Goal: Task Accomplishment & Management: Use online tool/utility

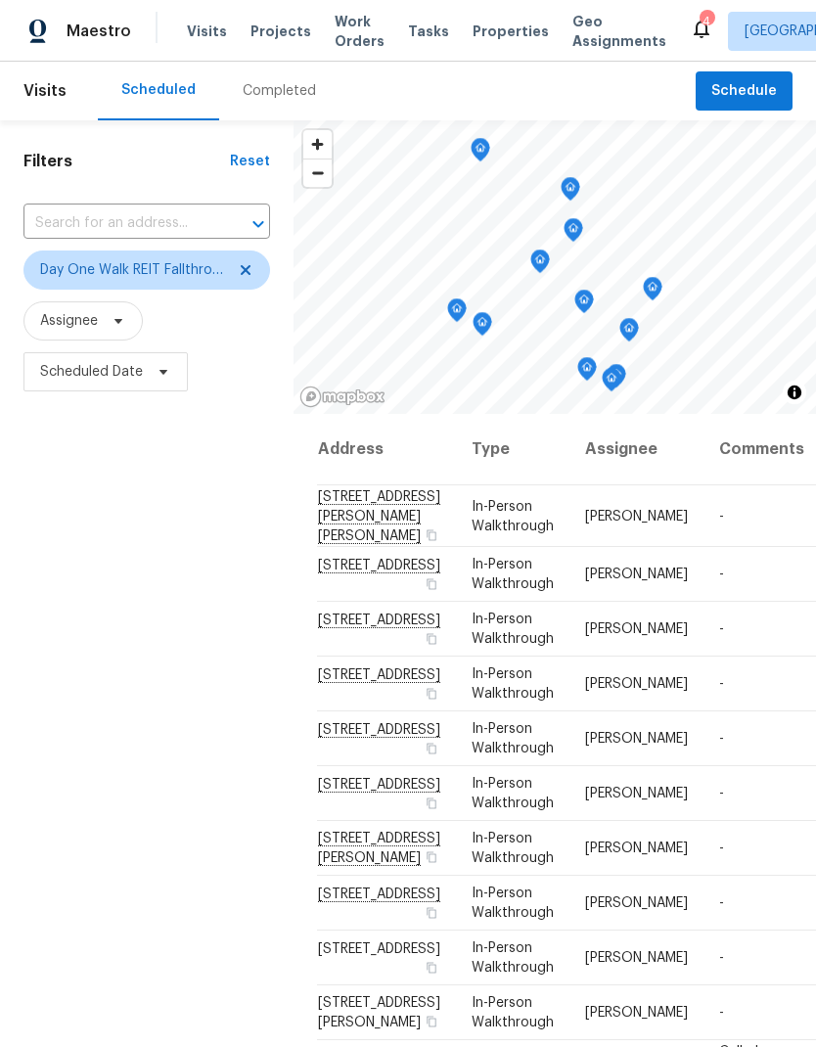
click at [488, 25] on span "Properties" at bounding box center [511, 32] width 76 height 20
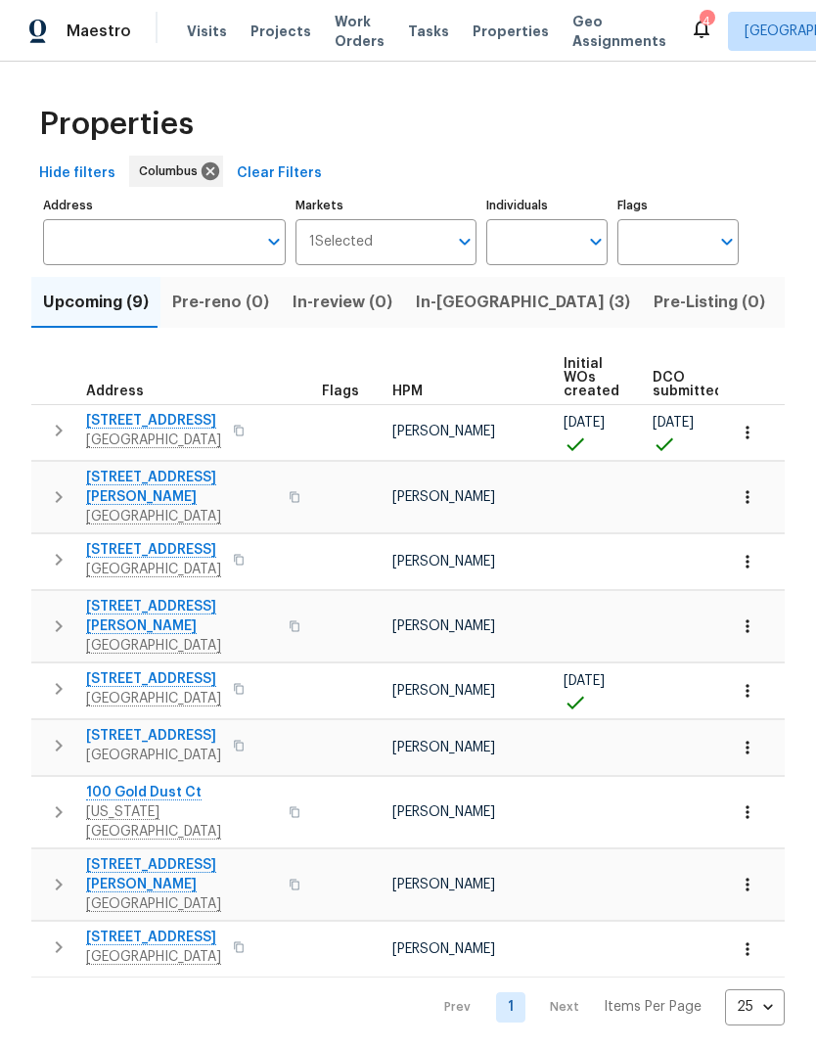
click at [450, 312] on span "In-reno (3)" at bounding box center [523, 302] width 214 height 27
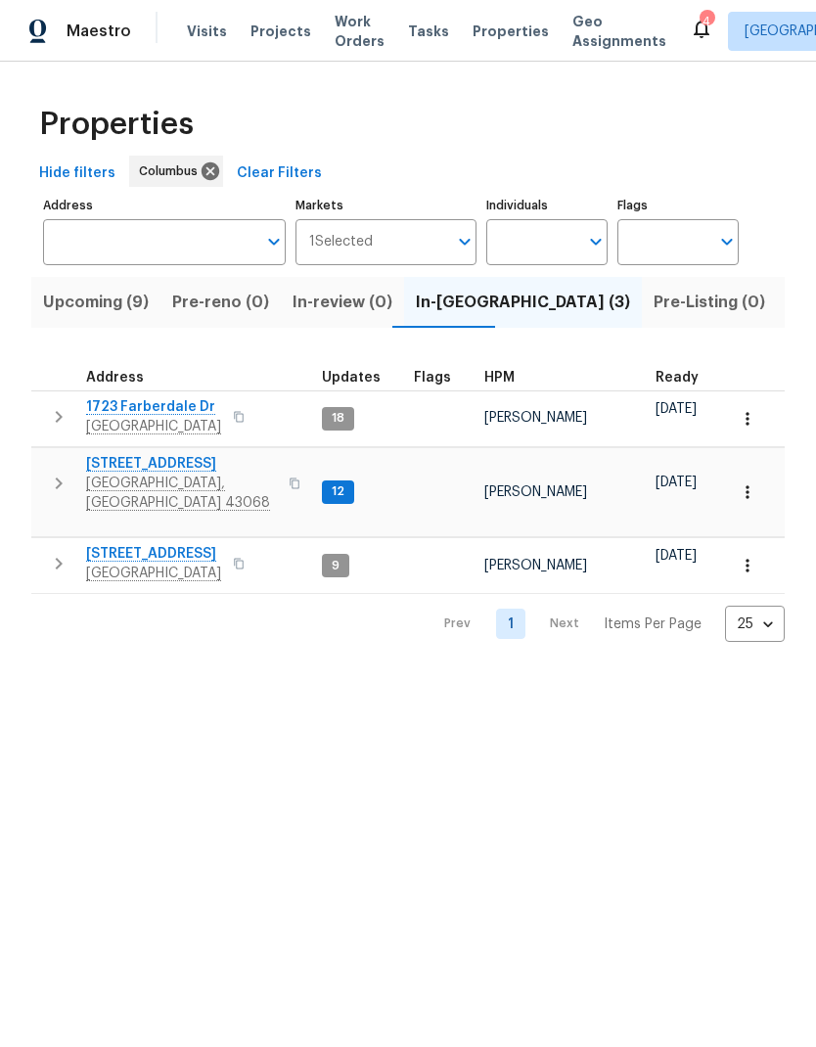
click at [185, 544] on span "[STREET_ADDRESS]" at bounding box center [153, 554] width 135 height 20
click at [168, 544] on span "[STREET_ADDRESS]" at bounding box center [153, 554] width 135 height 20
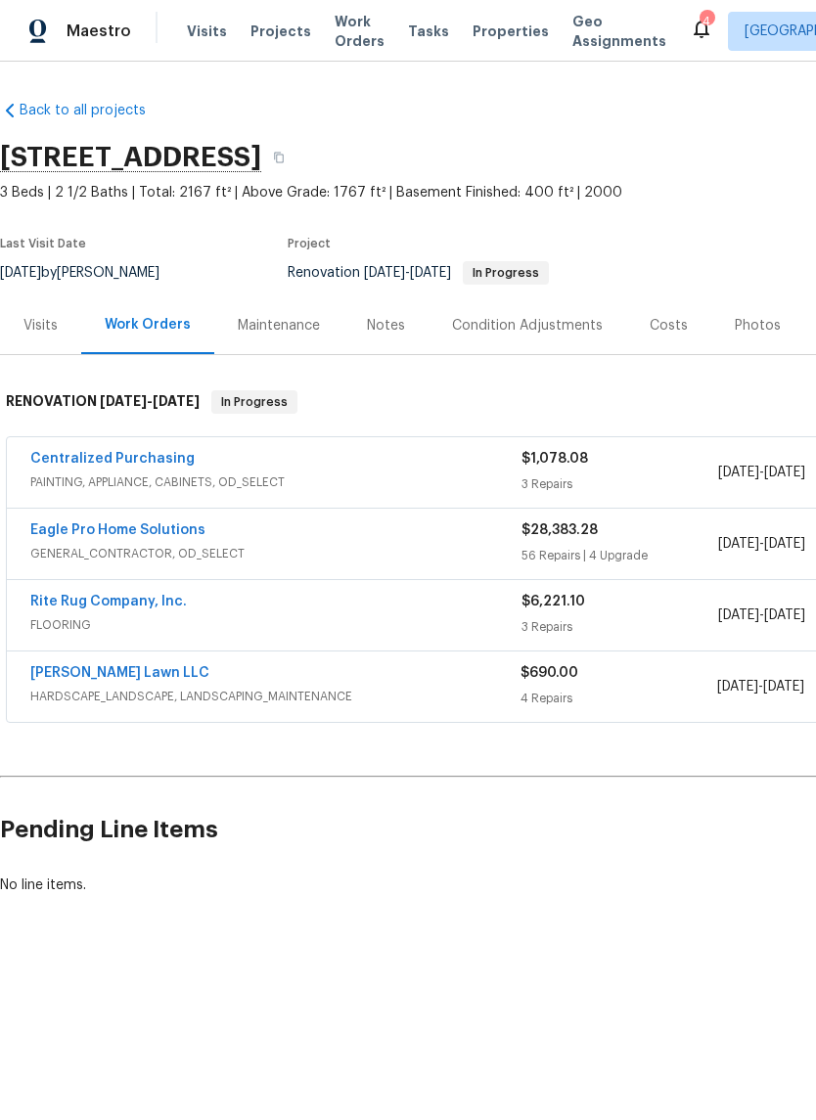
click at [174, 535] on link "Eagle Pro Home Solutions" at bounding box center [117, 531] width 175 height 14
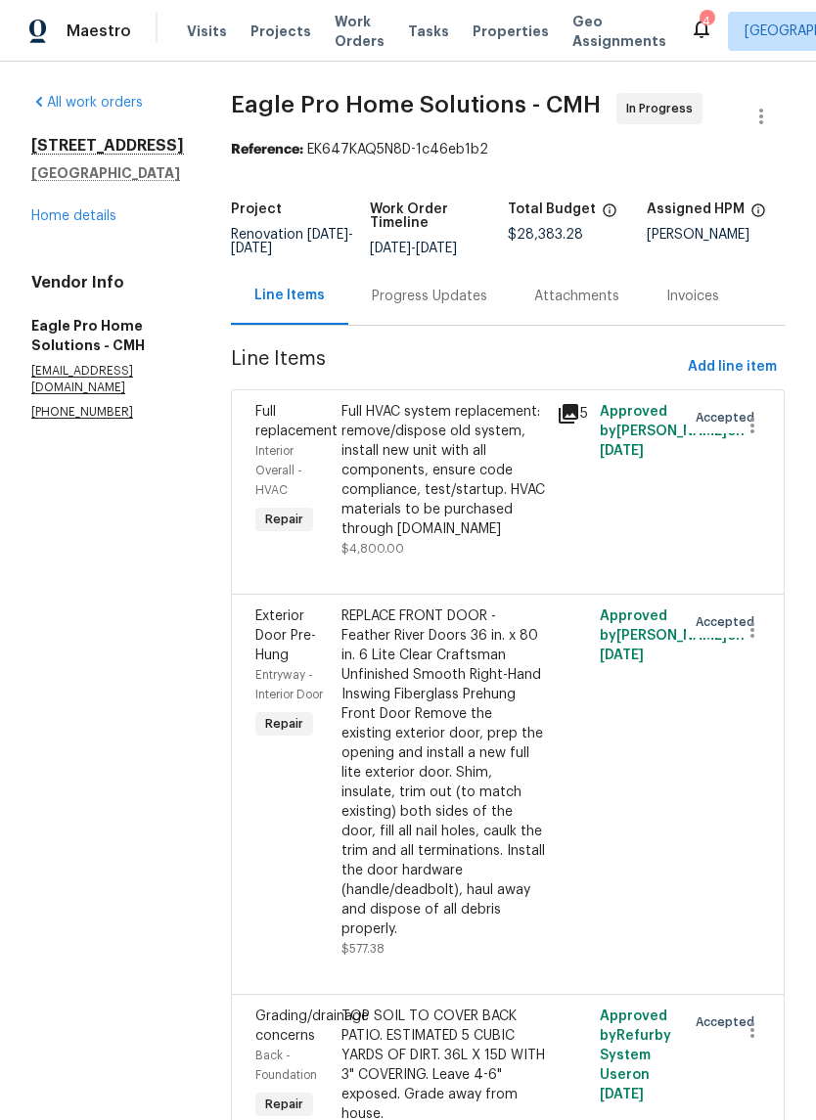
click at [105, 200] on div "4296 Oakwind Dr Columbus, OH 43207 Home details" at bounding box center [107, 181] width 153 height 90
click at [94, 220] on link "Home details" at bounding box center [73, 216] width 85 height 14
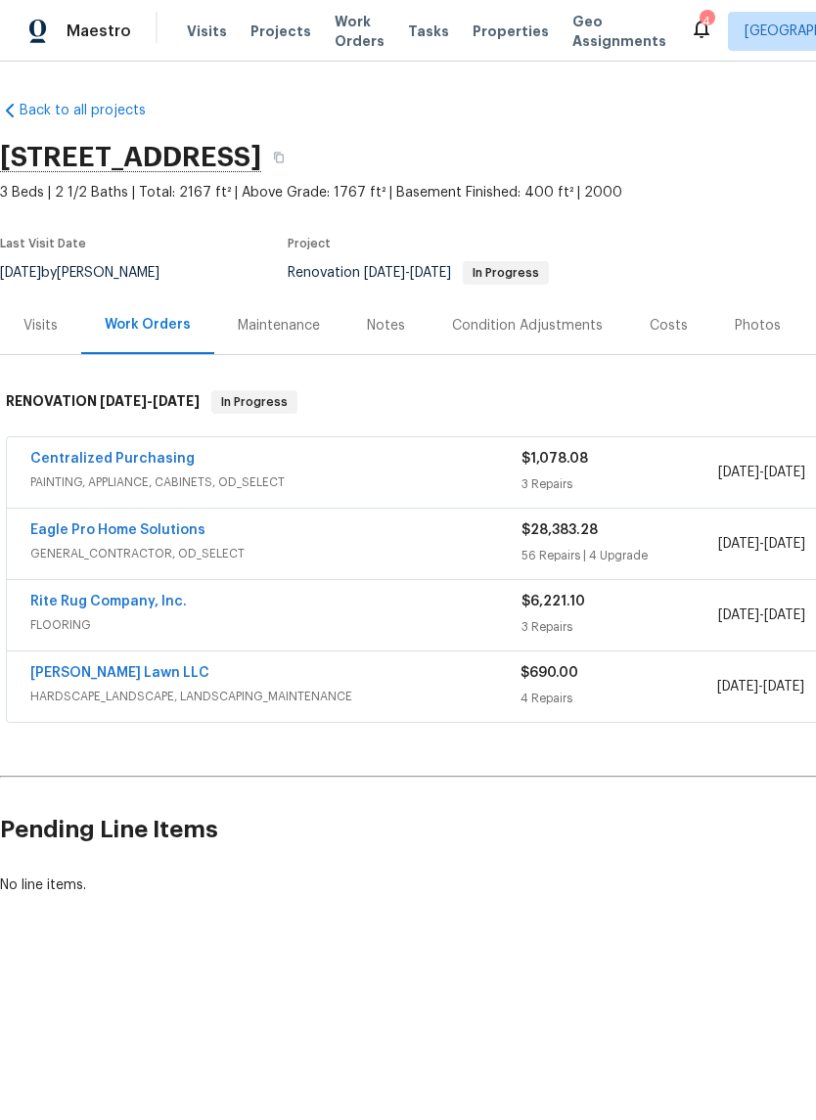
click at [665, 330] on div "Costs" at bounding box center [669, 326] width 38 height 20
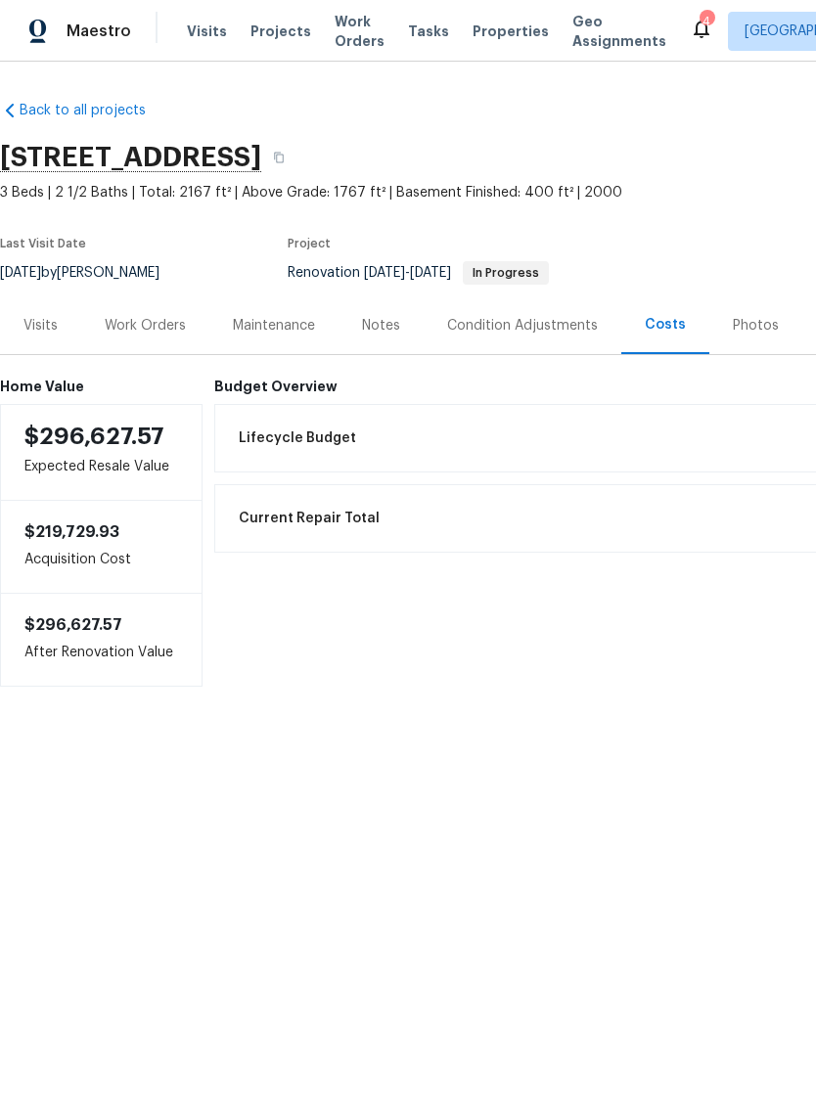
click at [145, 336] on div "Work Orders" at bounding box center [145, 326] width 128 height 58
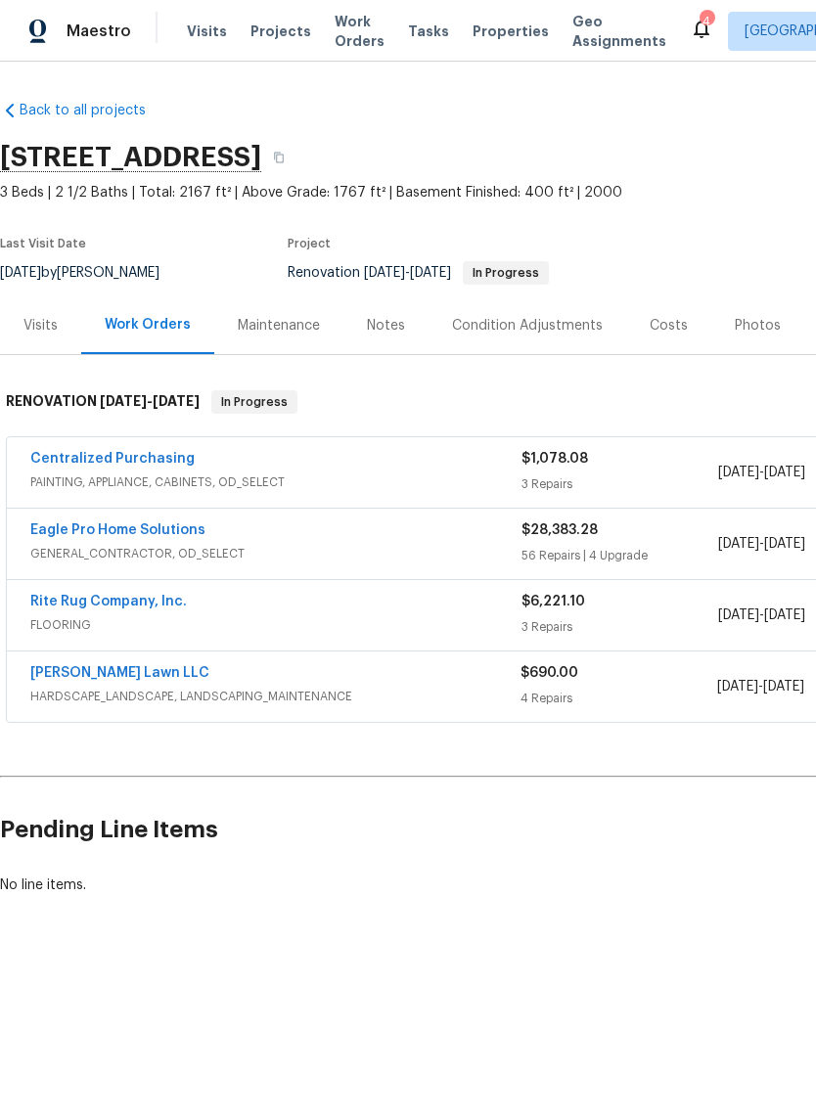
click at [168, 527] on link "Eagle Pro Home Solutions" at bounding box center [117, 531] width 175 height 14
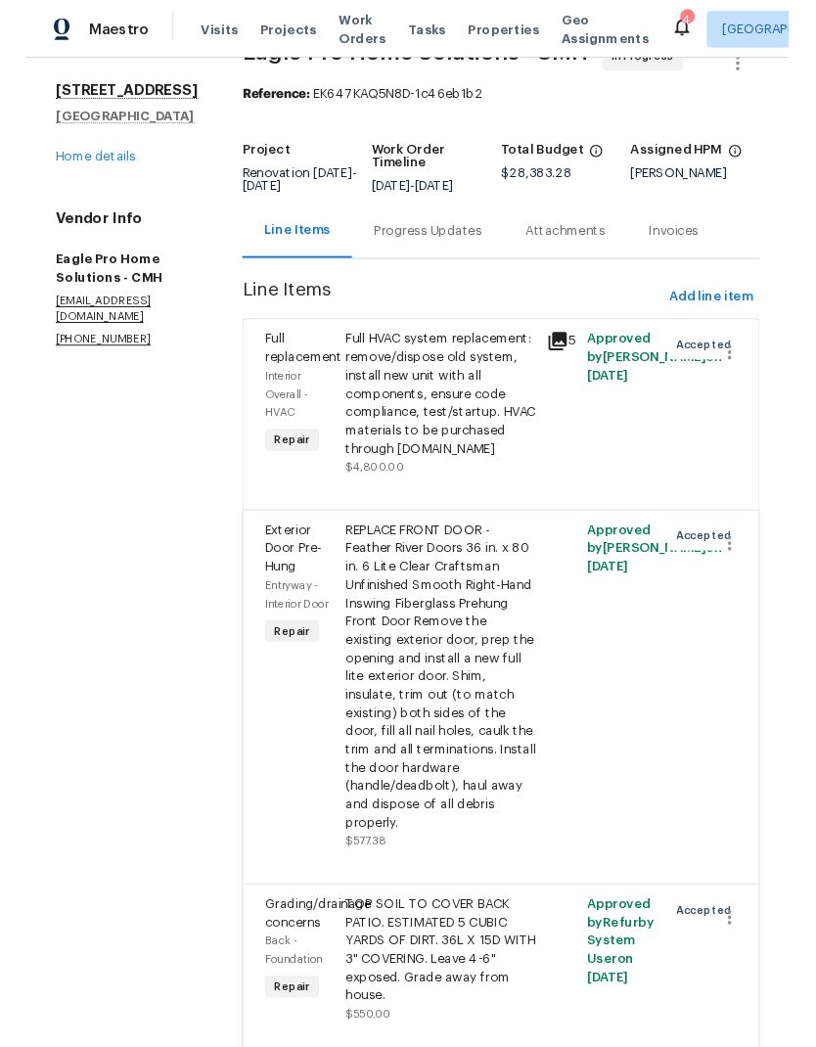
scroll to position [169, 0]
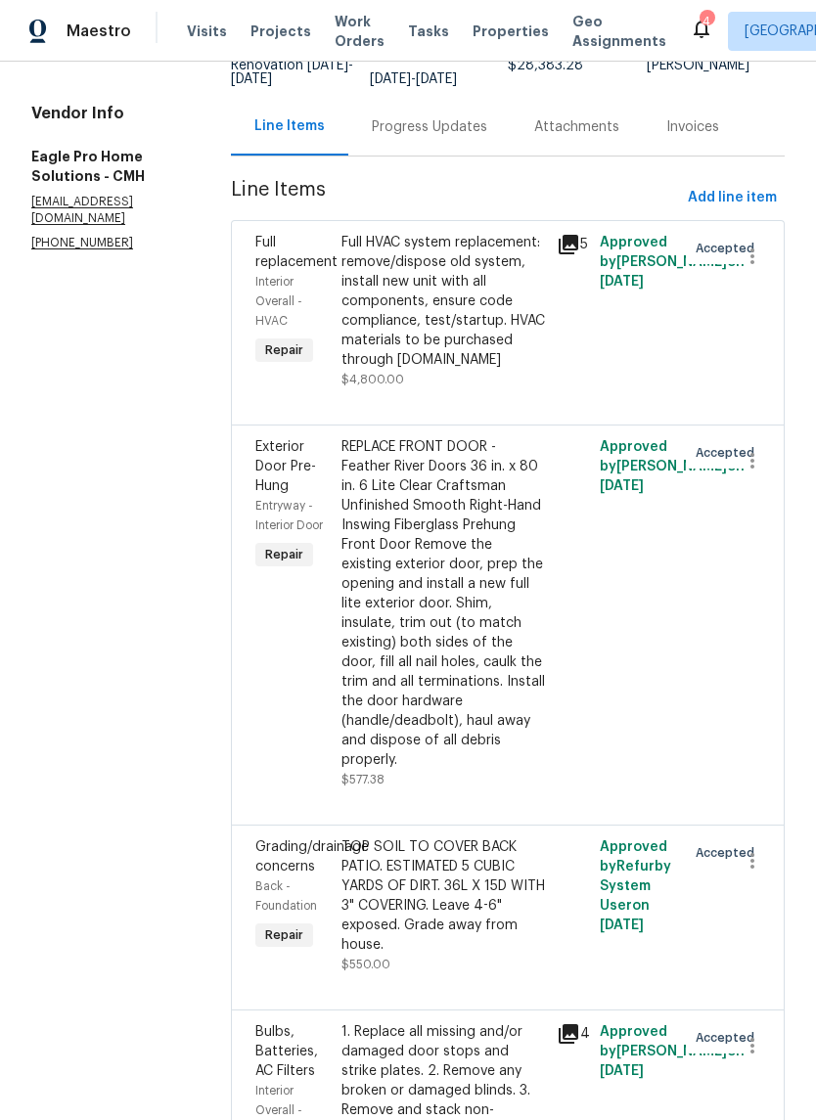
click at [512, 626] on div "REPLACE FRONT DOOR - Feather River Doors 36 in. x 80 in. 6 Lite Clear Craftsman…" at bounding box center [444, 603] width 204 height 333
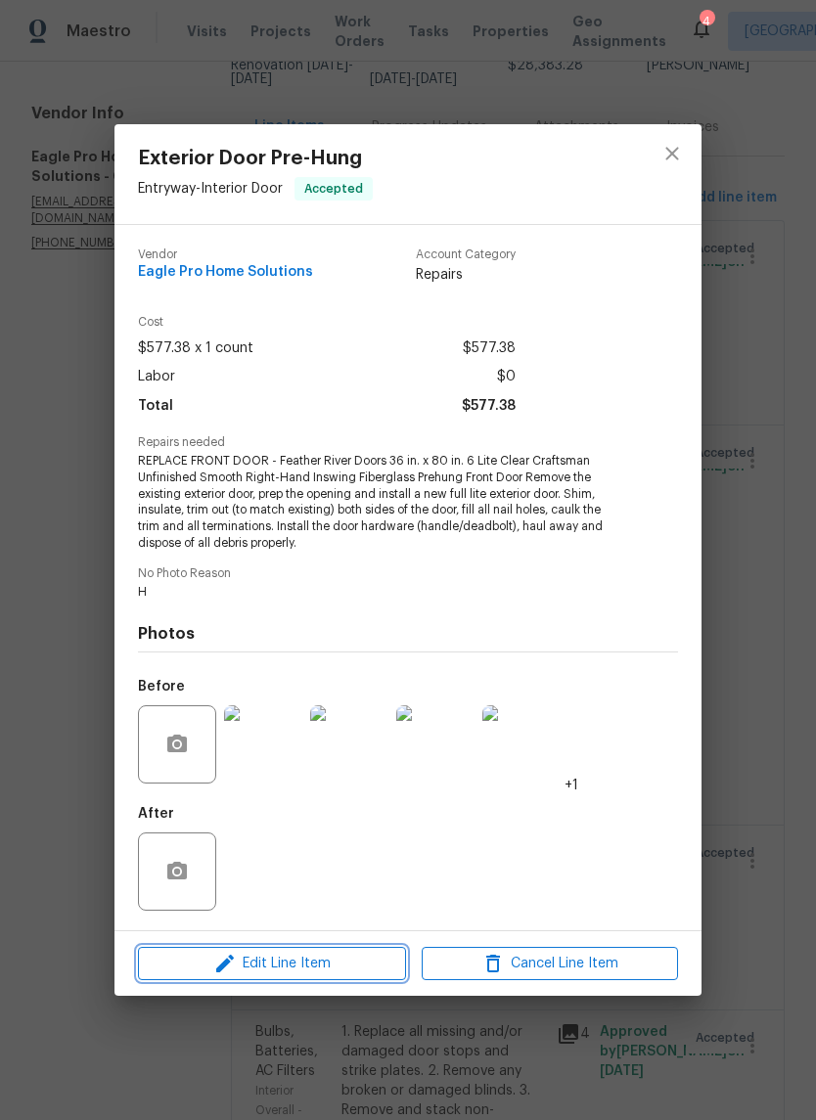
click at [322, 951] on button "Edit Line Item" at bounding box center [272, 964] width 268 height 34
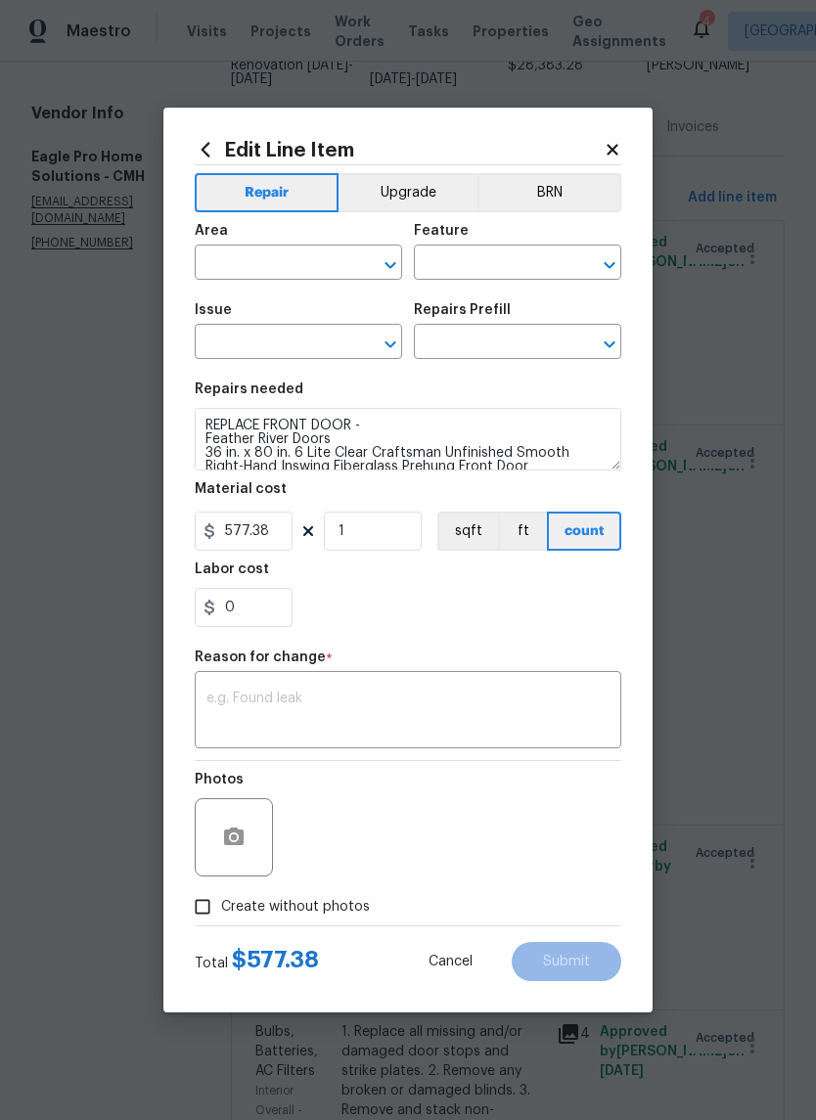
type input "Entryway"
type input "Interior Door"
type input "Exterior Door Pre-Hung"
type input "Remove & Replace Full Lite Door $577.38"
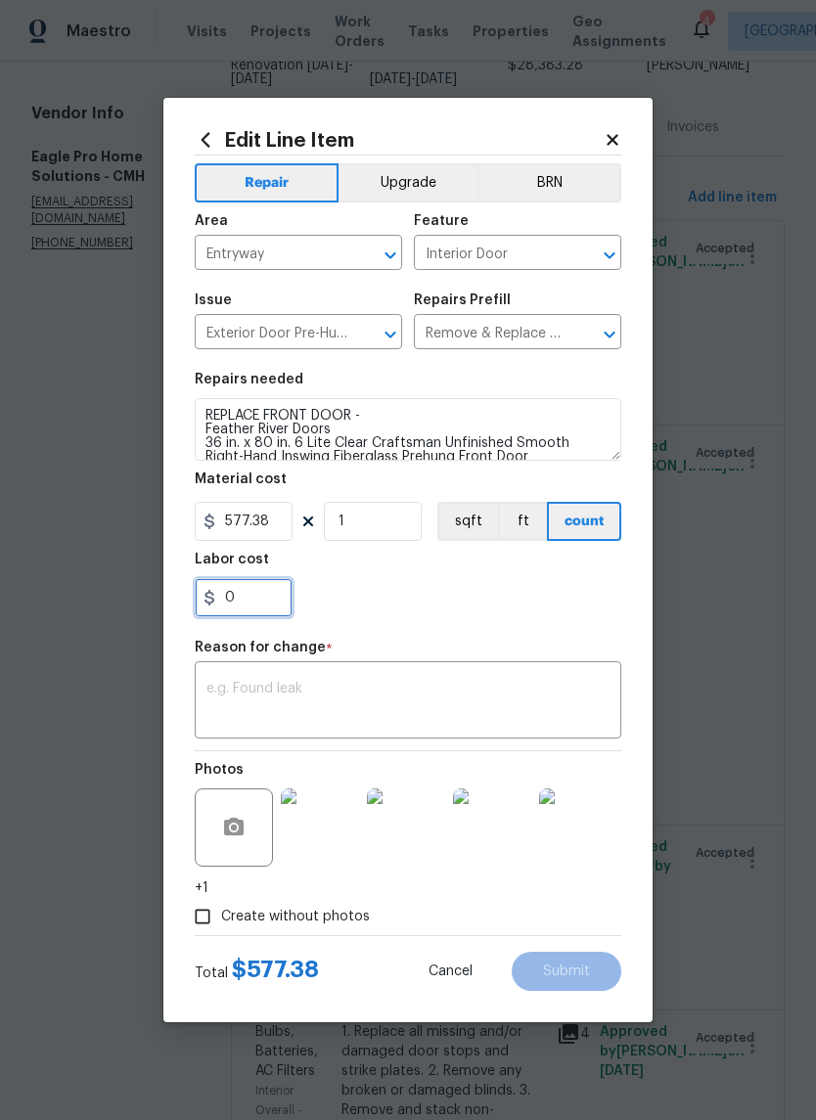
click at [240, 583] on input "0" at bounding box center [244, 597] width 98 height 39
click at [239, 583] on input "0" at bounding box center [244, 597] width 98 height 39
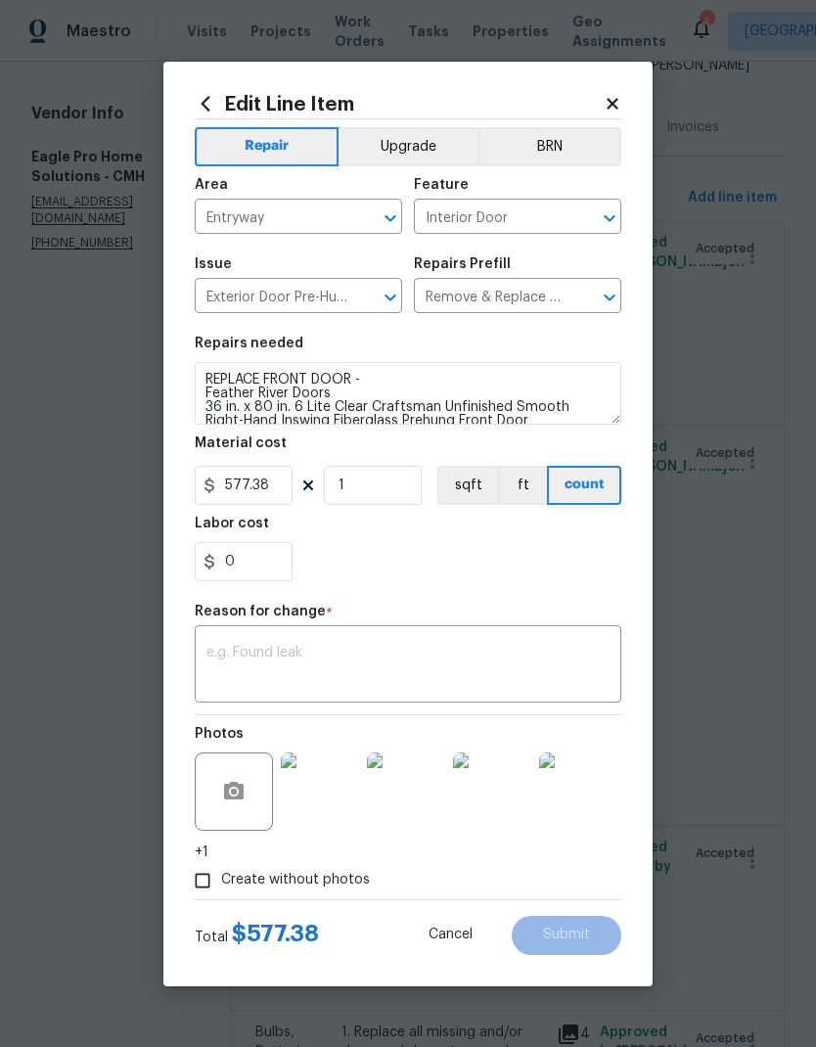
click at [242, 604] on div "Repair Upgrade BRN Area Entryway ​ Feature Interior Door ​ Issue Exterior Door …" at bounding box center [408, 509] width 427 height 780
click at [252, 562] on input "0" at bounding box center [244, 561] width 98 height 39
click at [248, 558] on input "0" at bounding box center [244, 561] width 98 height 39
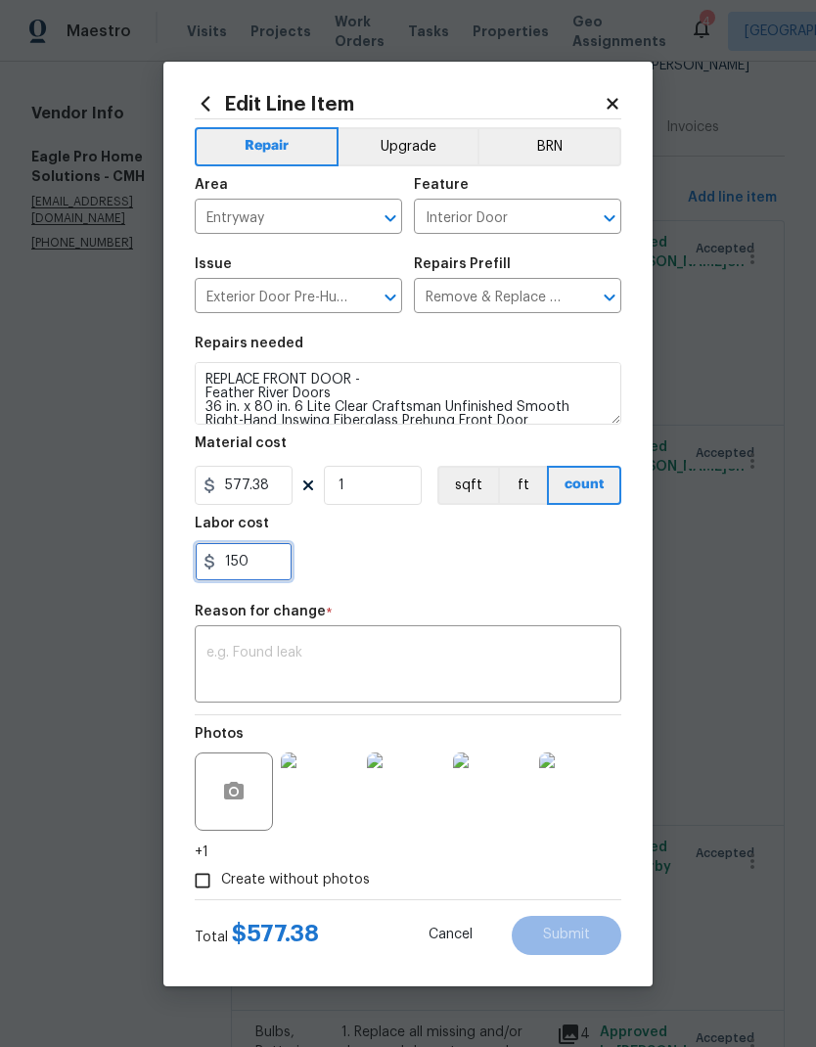
type input "150"
click at [565, 572] on div "150" at bounding box center [408, 561] width 427 height 39
click at [493, 699] on div "x ​" at bounding box center [408, 666] width 427 height 72
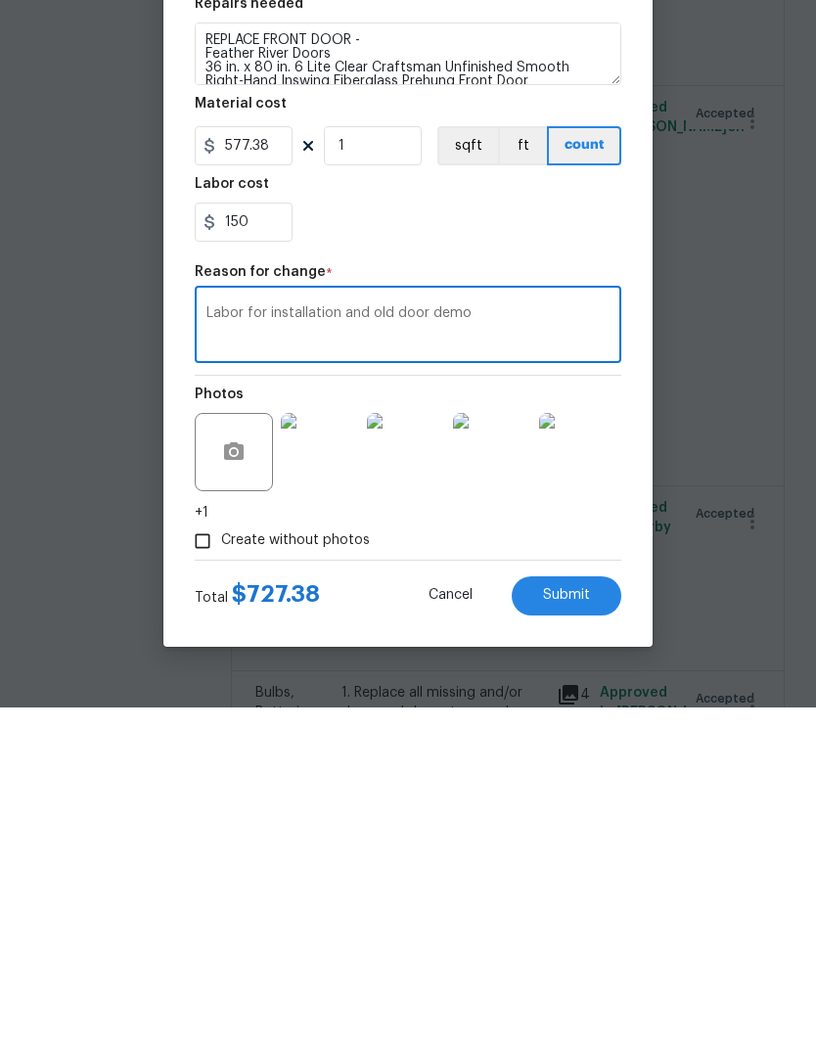
type textarea "Labor for installation and old door demo"
click at [586, 916] on button "Submit" at bounding box center [567, 935] width 110 height 39
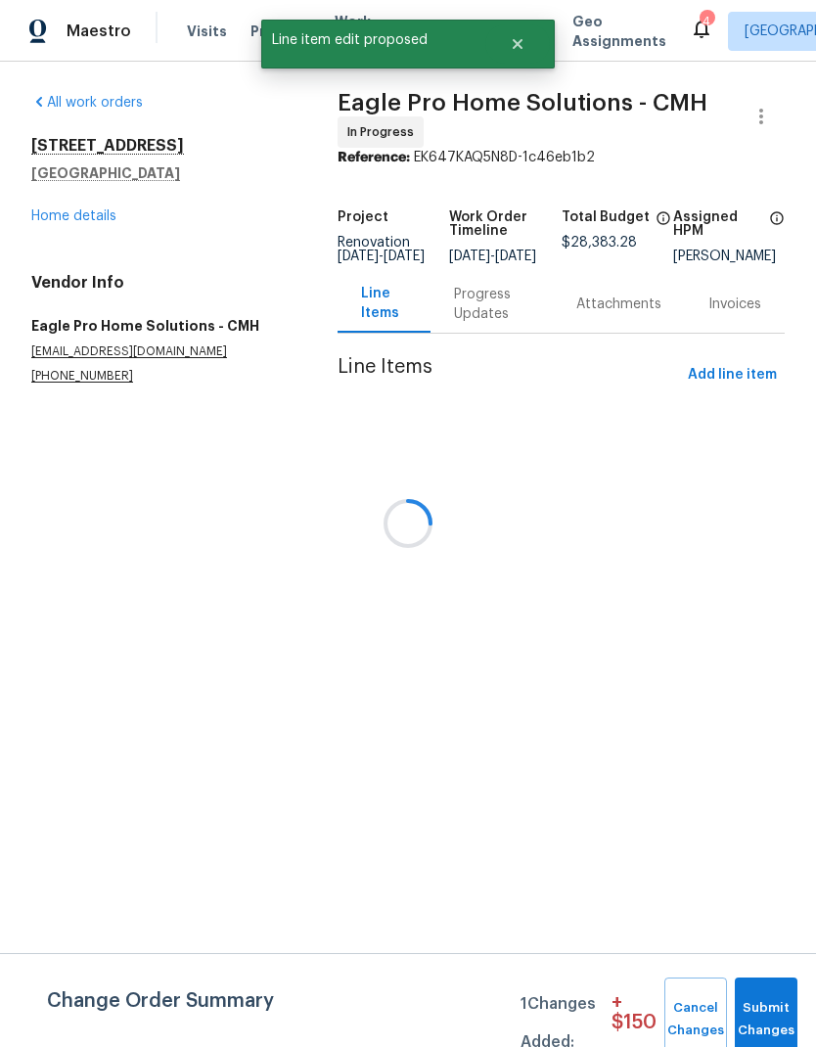
scroll to position [0, 0]
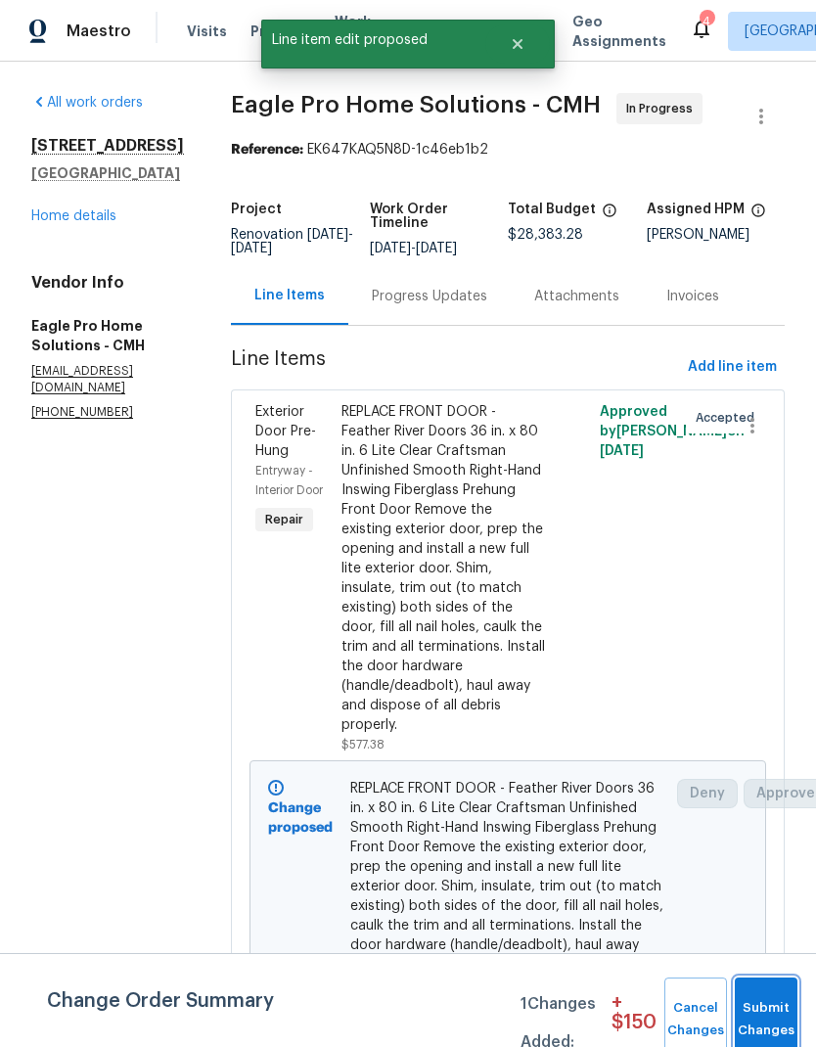
click at [778, 1011] on button "Submit Changes" at bounding box center [766, 1020] width 63 height 84
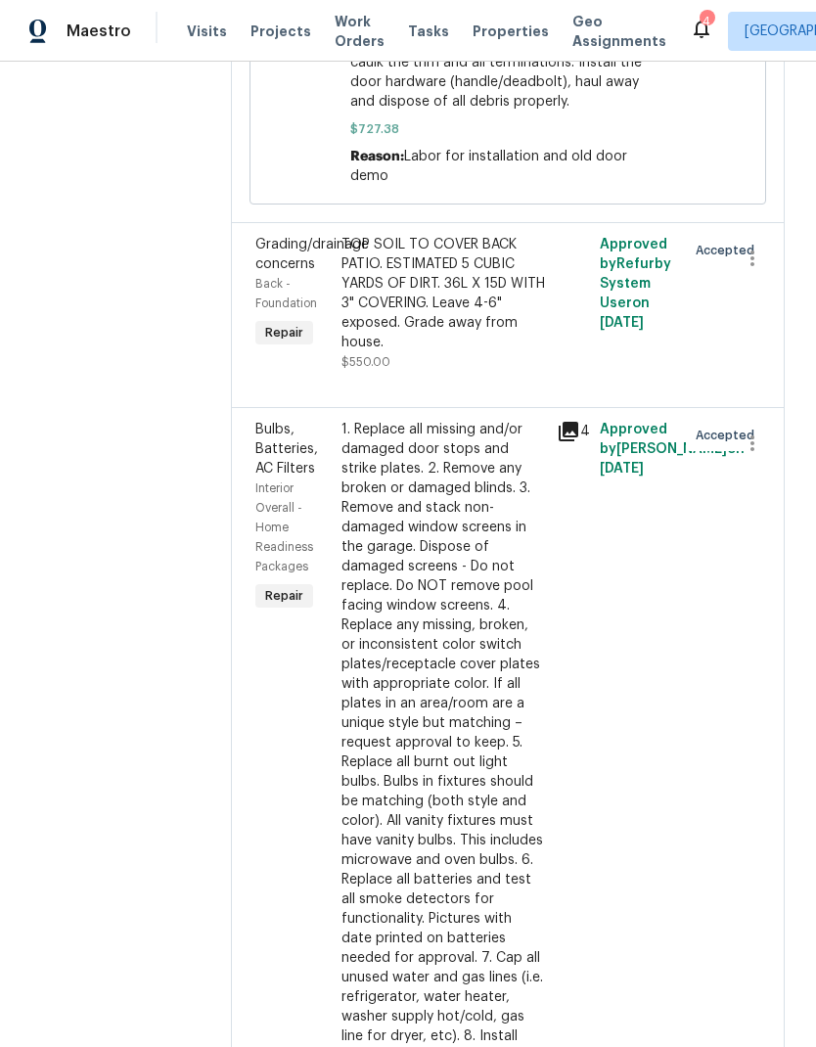
scroll to position [1067, 0]
click at [539, 353] on div "TOP SOIL TO COVER BACK PATIO. ESTIMATED 5 CUBIC YARDS OF DIRT. 36L X 15D WITH 3…" at bounding box center [444, 294] width 204 height 117
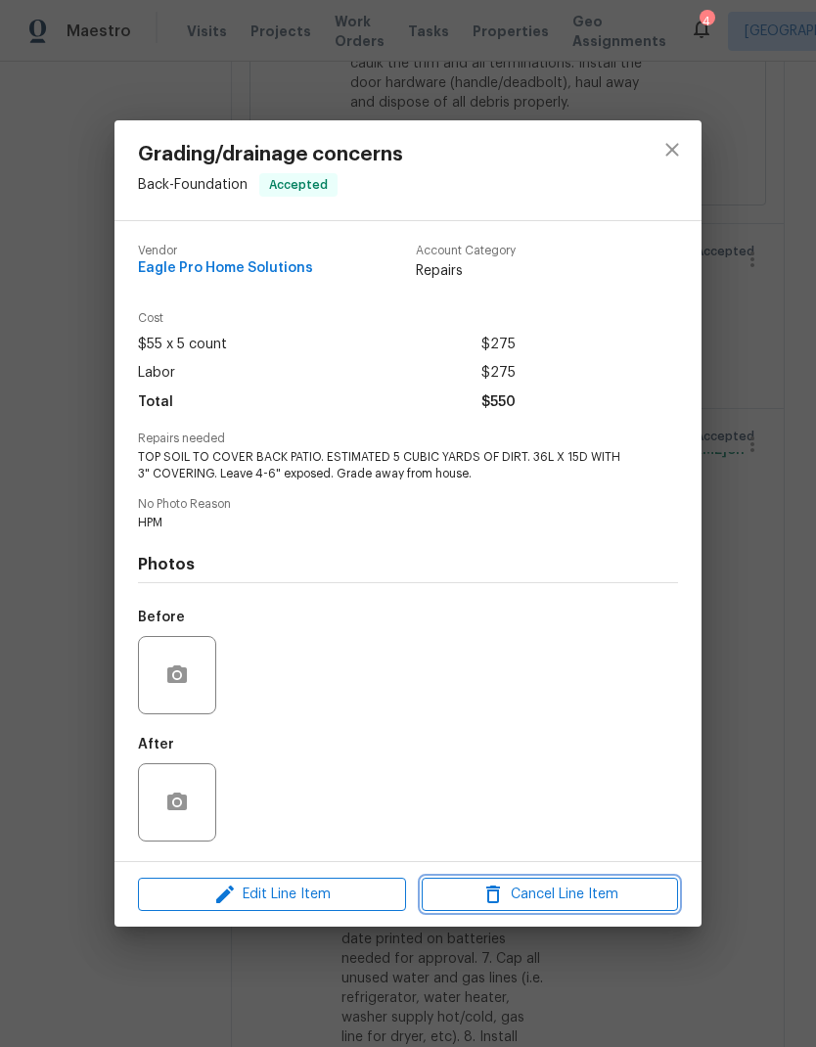
click at [617, 912] on button "Cancel Line Item" at bounding box center [550, 895] width 256 height 34
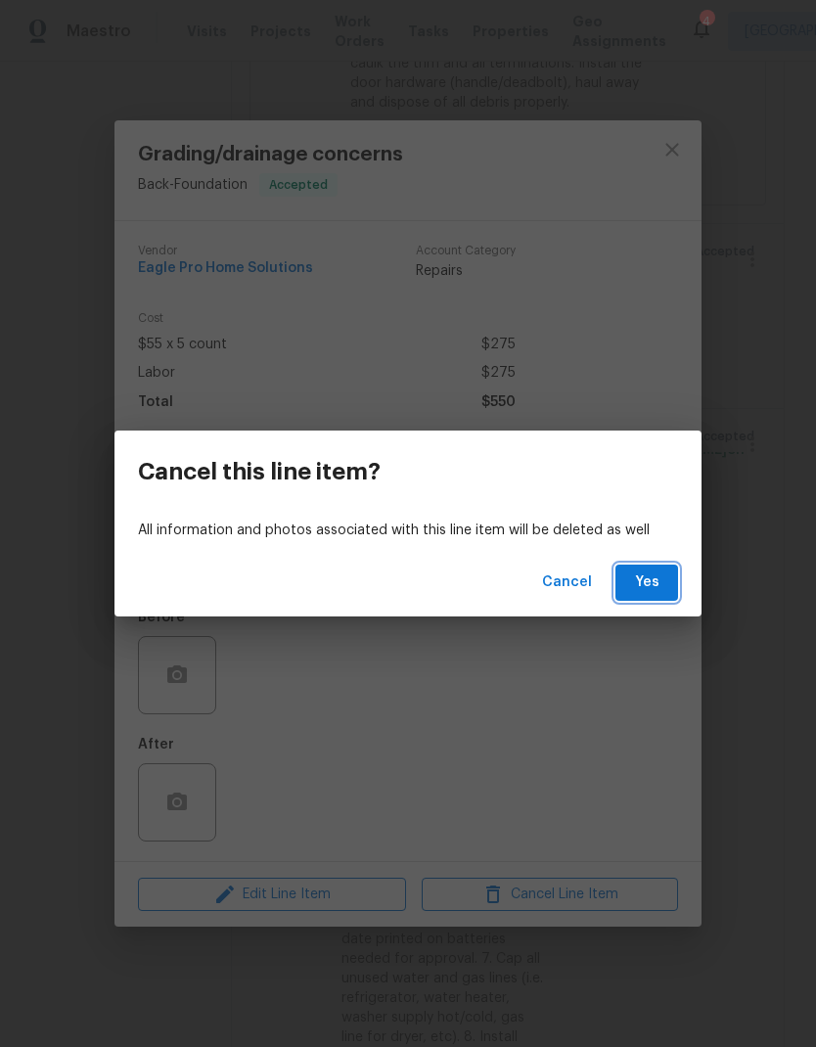
click at [666, 582] on button "Yes" at bounding box center [647, 583] width 63 height 36
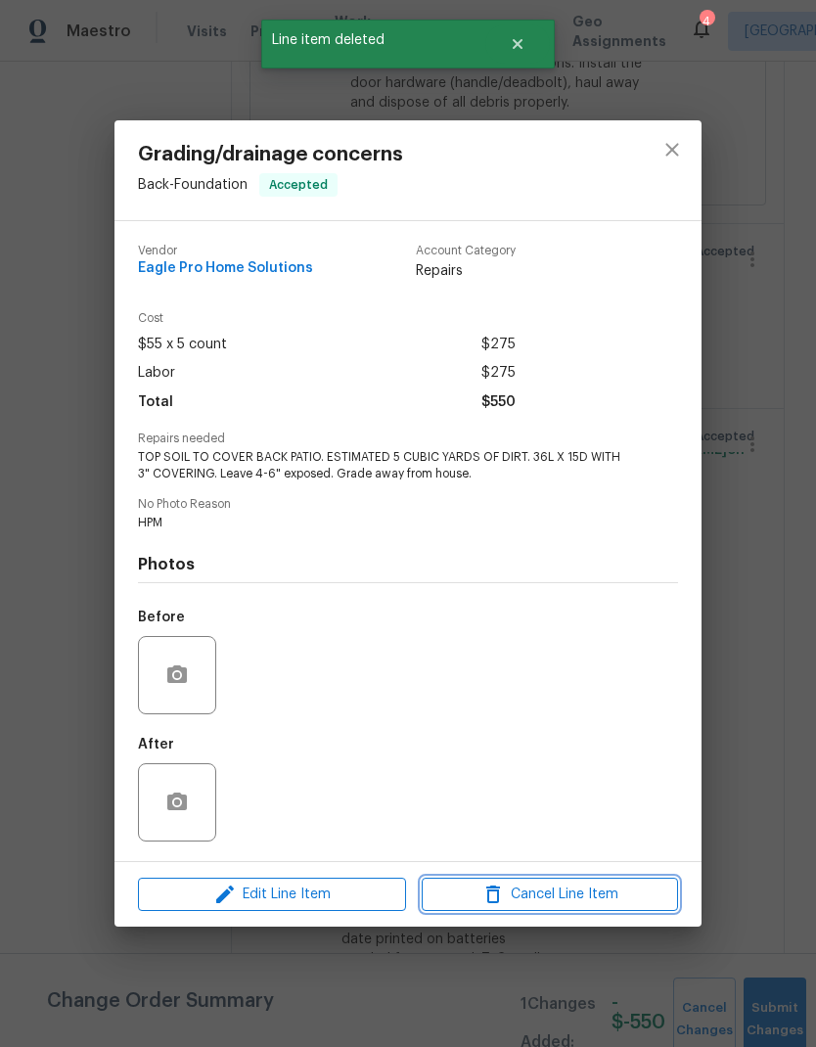
scroll to position [0, 0]
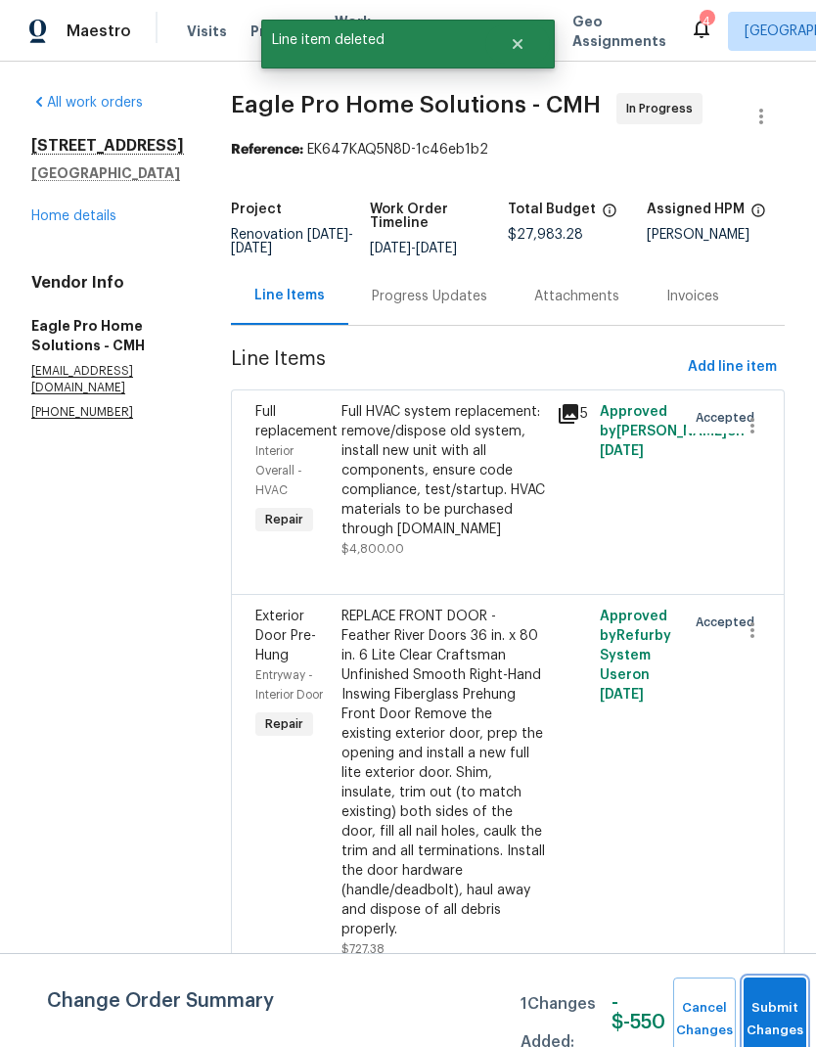
click at [776, 998] on button "Submit Changes" at bounding box center [775, 1020] width 63 height 84
click at [769, 1010] on button "Submit Changes" at bounding box center [775, 1020] width 63 height 84
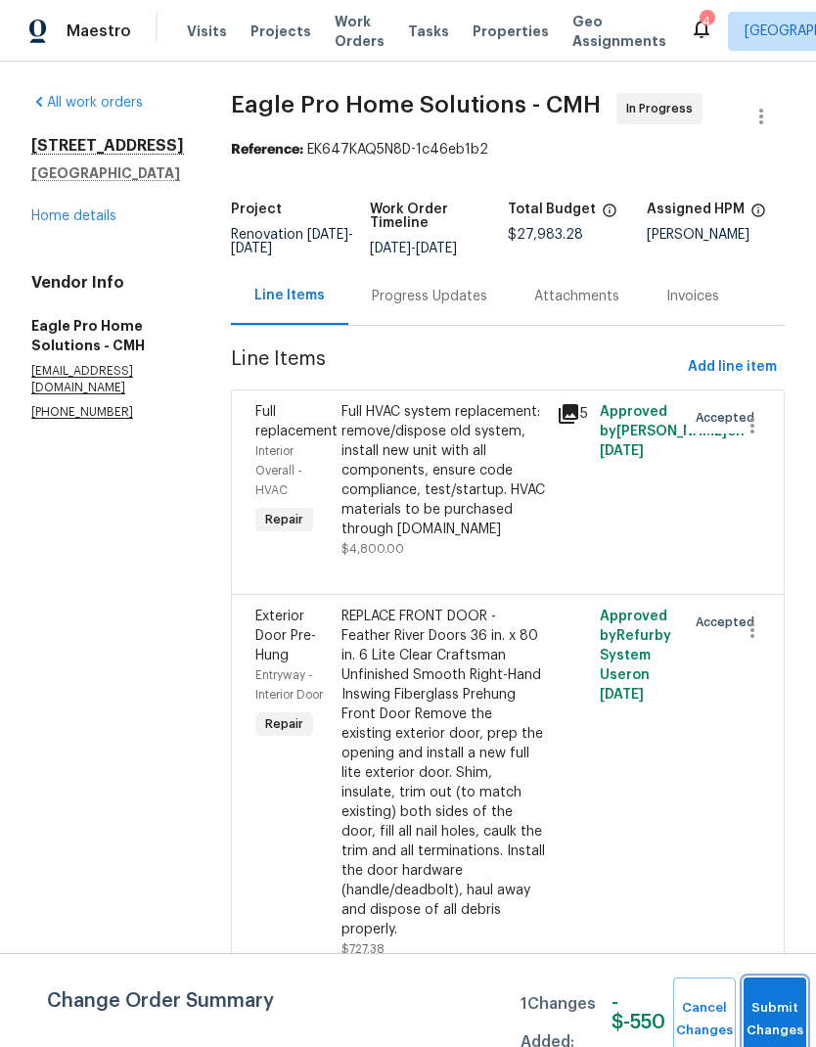
click at [786, 1012] on button "Submit Changes" at bounding box center [775, 1020] width 63 height 84
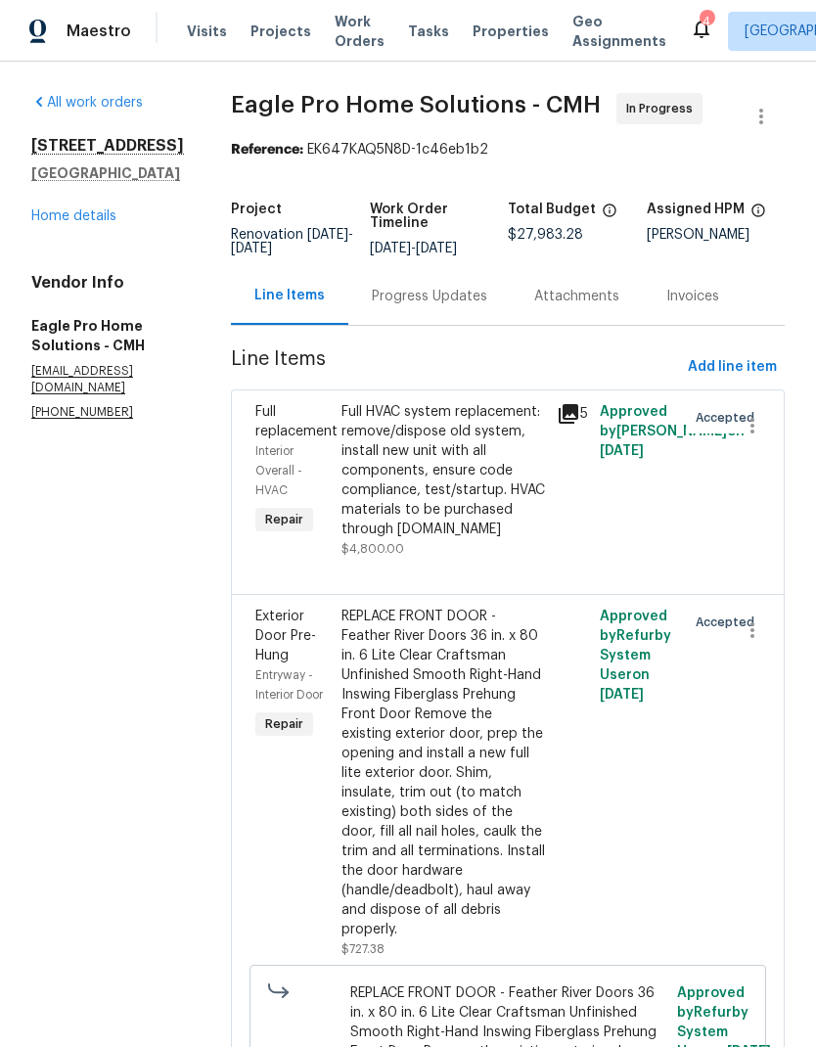
click at [83, 211] on link "Home details" at bounding box center [73, 216] width 85 height 14
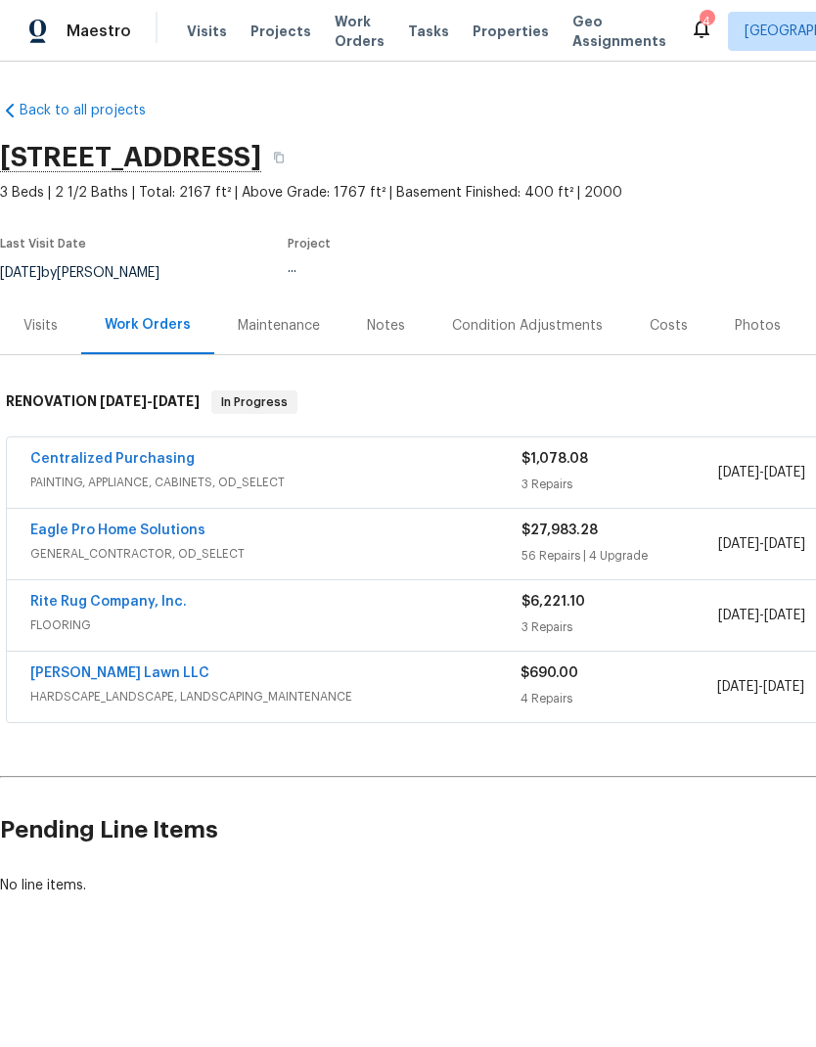
click at [76, 671] on link "[PERSON_NAME] Lawn LLC" at bounding box center [119, 673] width 179 height 14
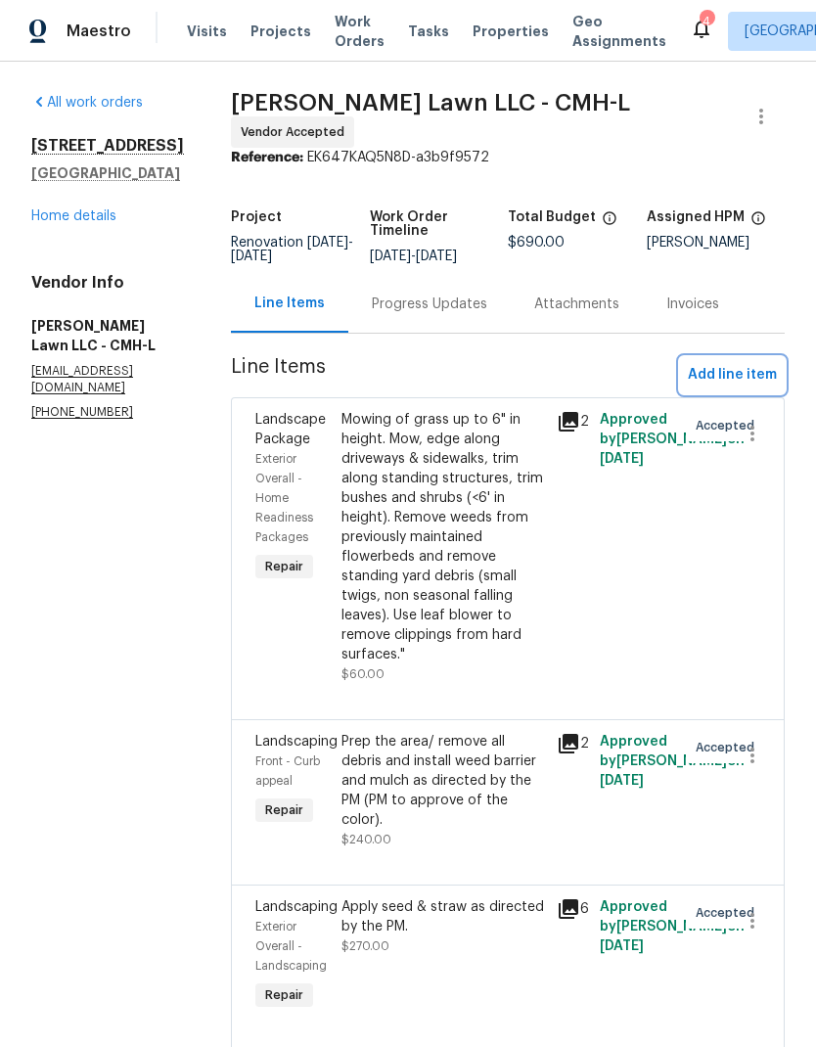
click at [754, 370] on span "Add line item" at bounding box center [732, 375] width 89 height 24
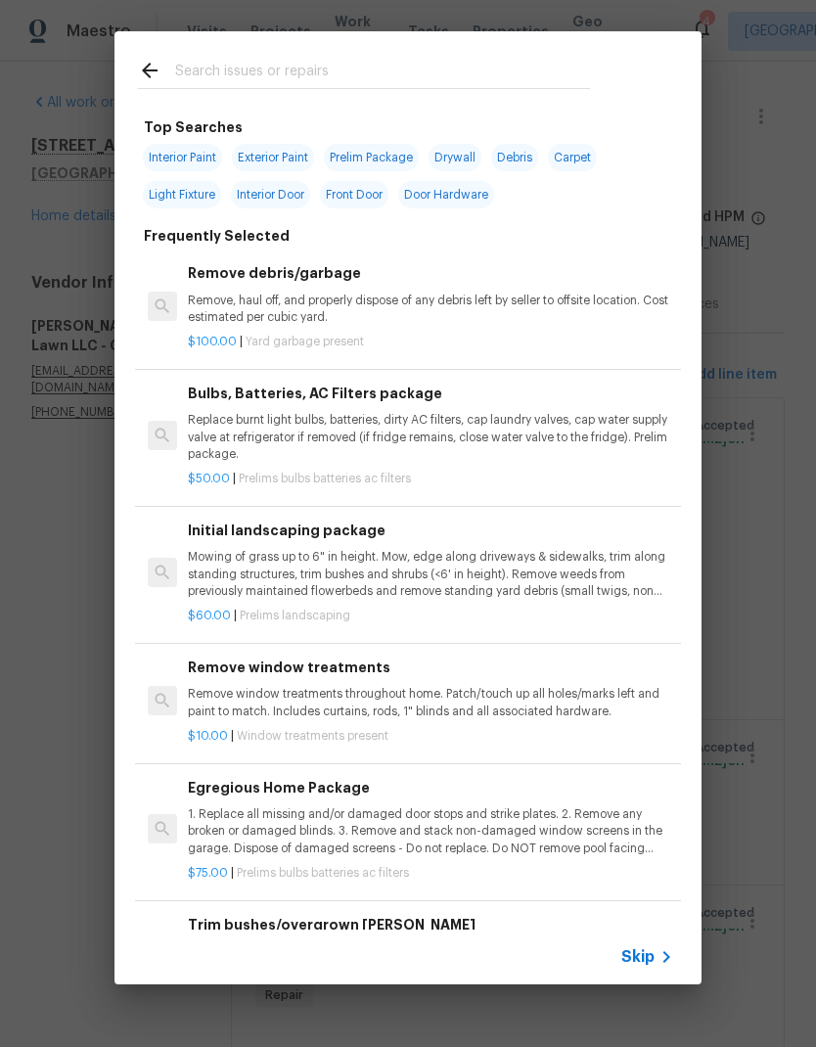
click at [387, 73] on input "text" at bounding box center [382, 73] width 415 height 29
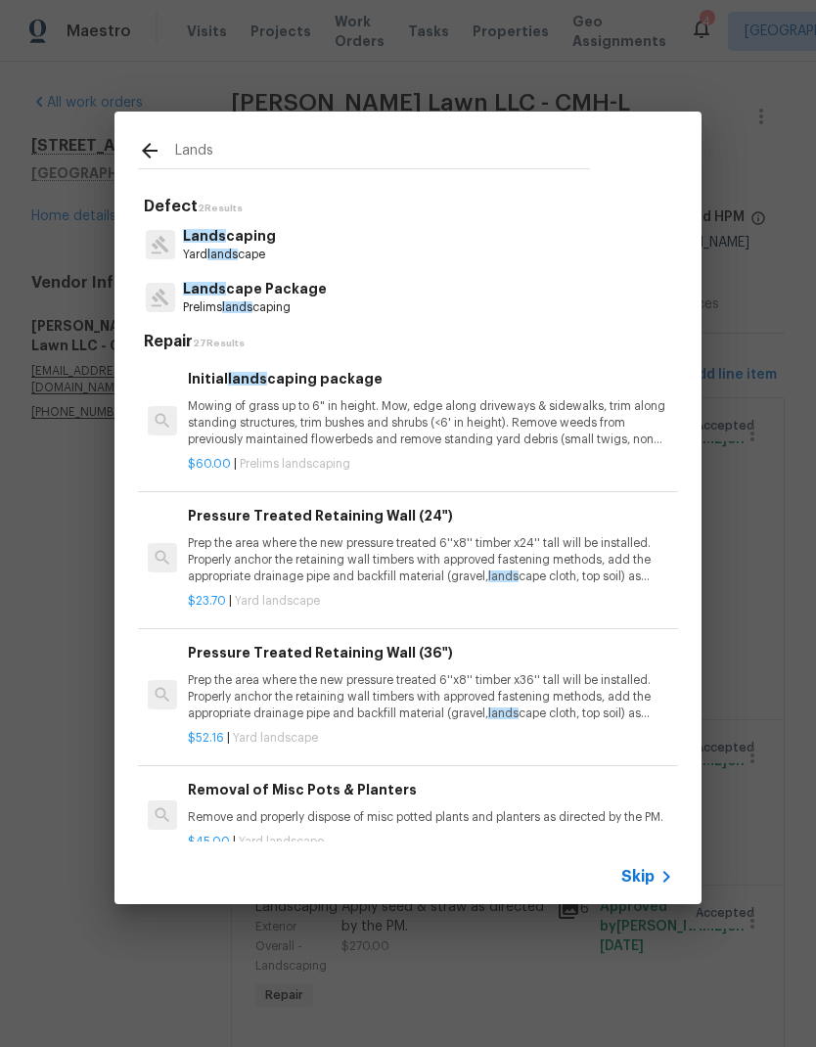
type input "Lands"
click at [391, 238] on div "Lands caping Yard lands cape" at bounding box center [408, 244] width 540 height 53
click at [390, 238] on div "Lands caping Yard lands cape" at bounding box center [408, 244] width 540 height 53
click at [247, 237] on p "Lands caping" at bounding box center [229, 236] width 93 height 21
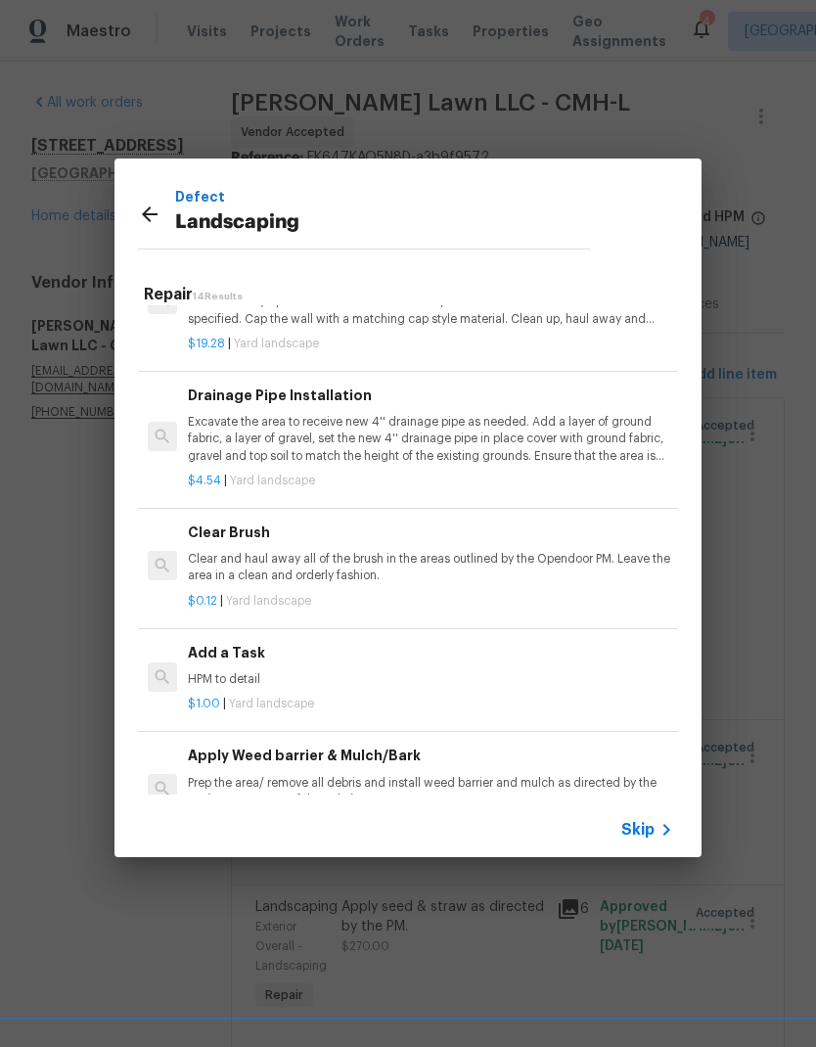
scroll to position [829, 0]
click at [445, 675] on p "HPM to detail" at bounding box center [430, 679] width 485 height 17
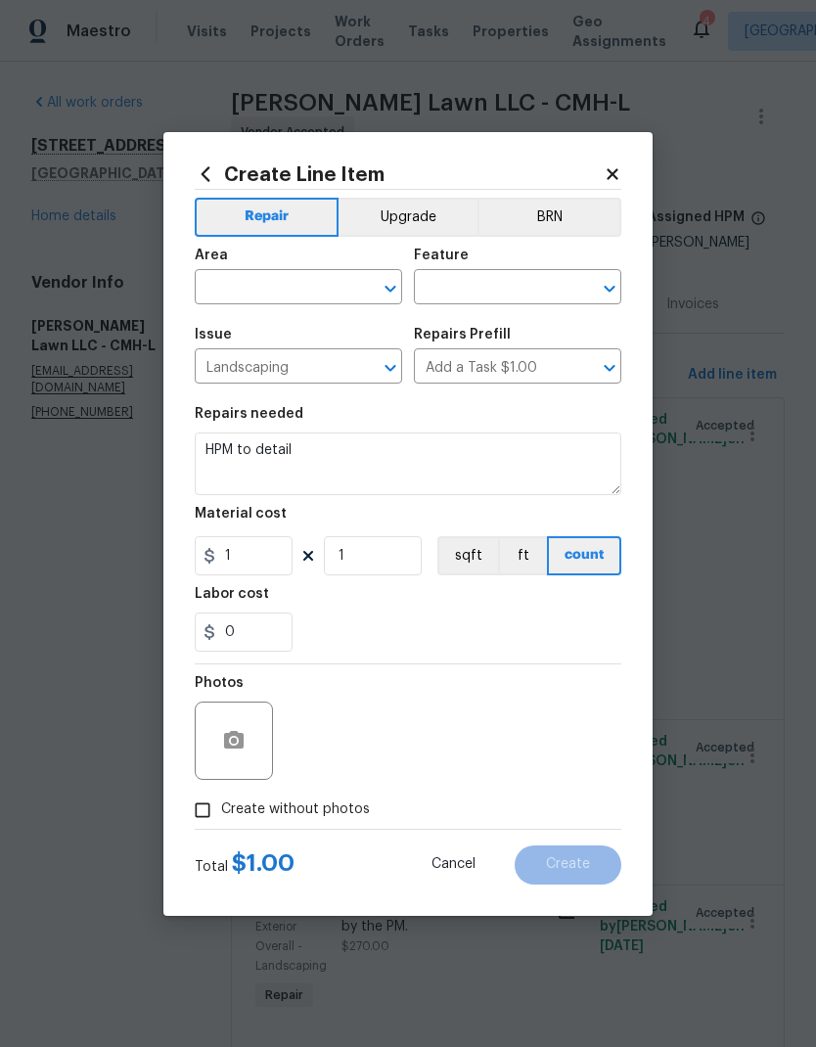
click at [444, 674] on div "Photos" at bounding box center [408, 727] width 427 height 127
click at [419, 447] on textarea "HPM to detail" at bounding box center [408, 464] width 427 height 63
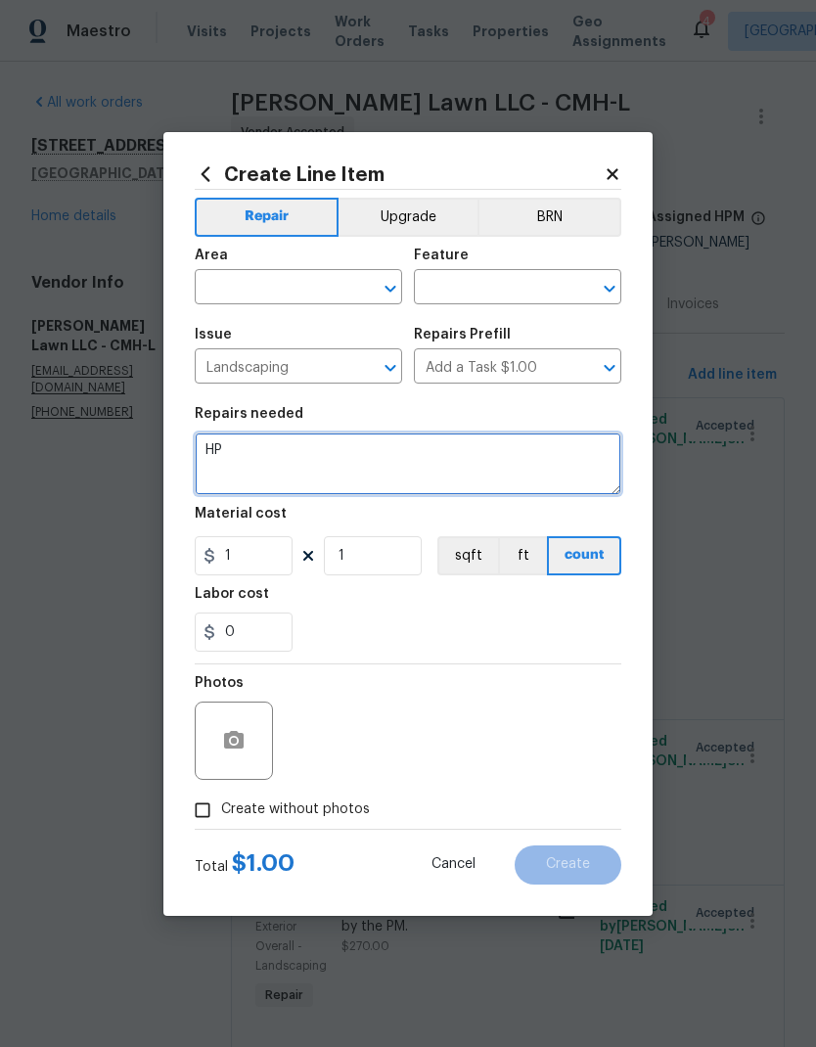
type textarea "H"
click at [368, 451] on textarea "Remove two flower beds, dispose of debris" at bounding box center [408, 464] width 427 height 63
click at [521, 438] on textarea "Remove two flower beds. dispose of debris" at bounding box center [408, 464] width 427 height 63
click at [513, 450] on textarea "Remove two flower beds. dispose of debris" at bounding box center [408, 464] width 427 height 63
type textarea "dirt."
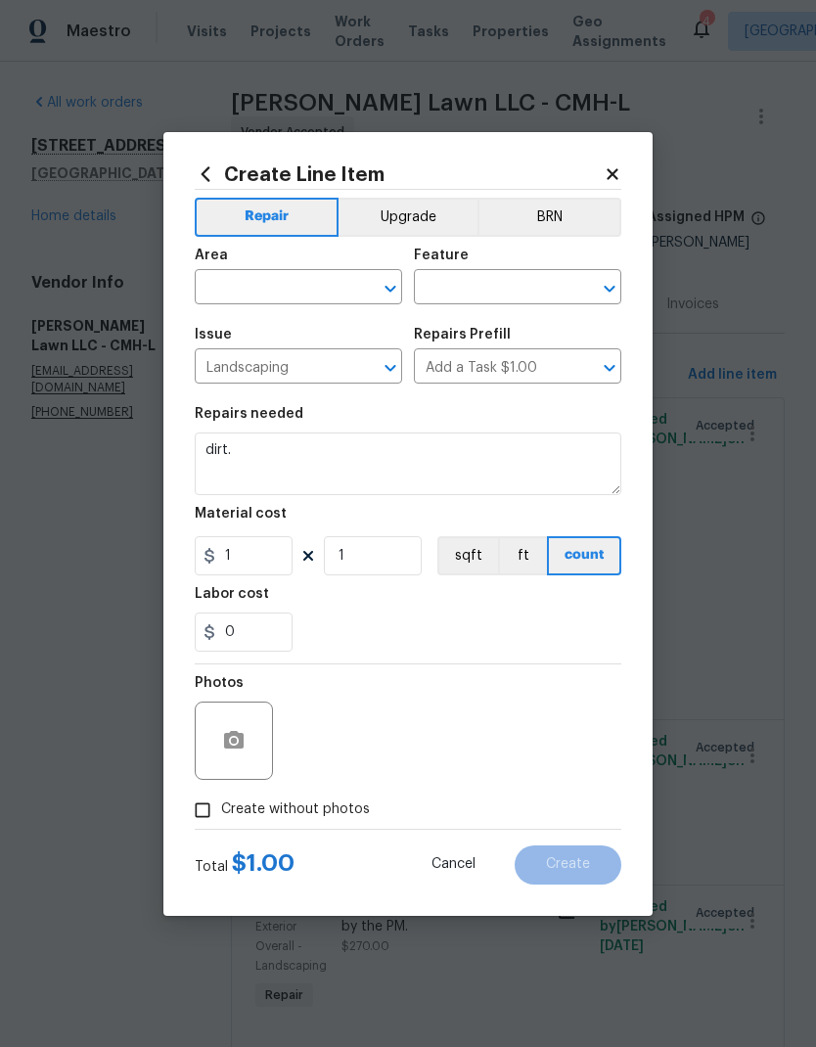
click at [618, 165] on icon at bounding box center [613, 174] width 18 height 18
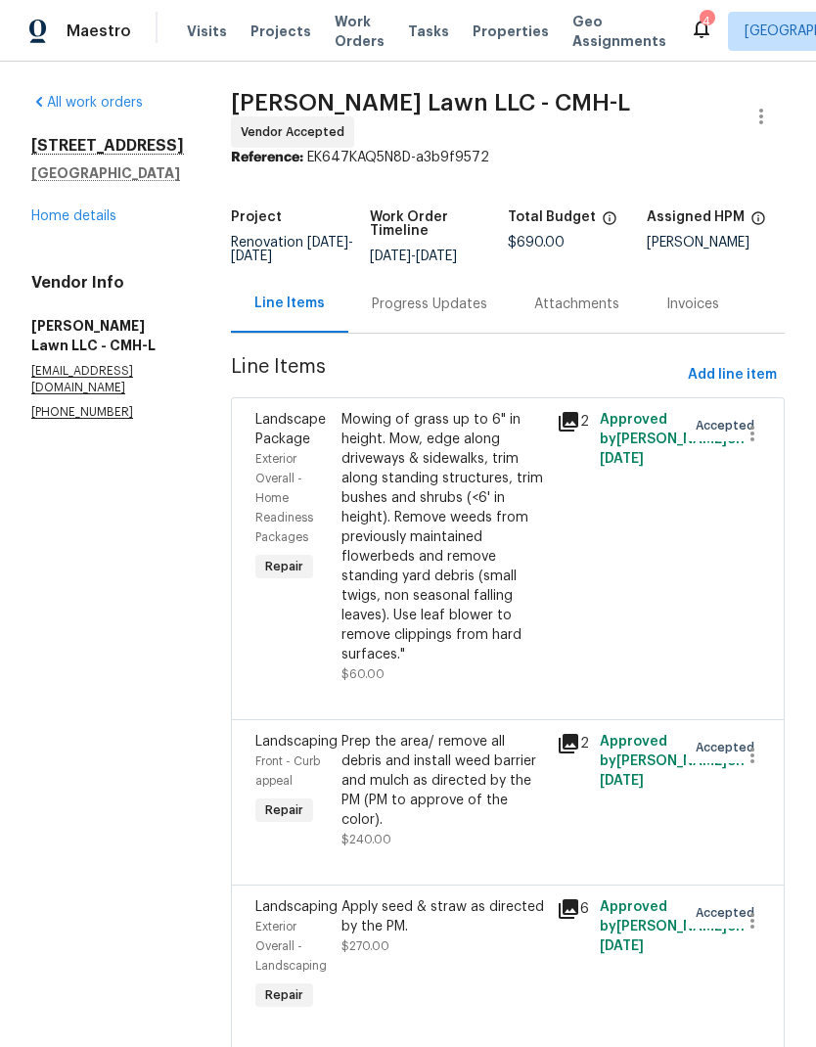
click at [74, 219] on div "4296 Oakwind Dr Columbus, OH 43207 Home details" at bounding box center [107, 181] width 153 height 90
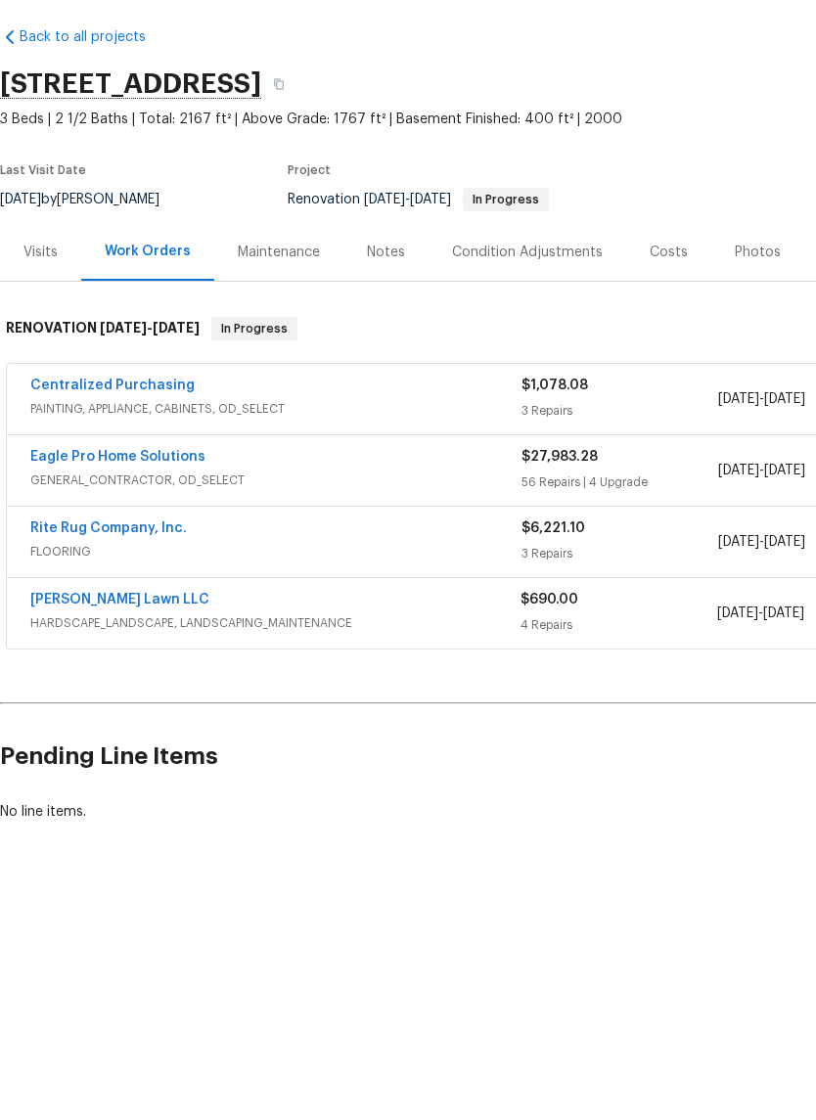
click at [185, 524] on link "Eagle Pro Home Solutions" at bounding box center [117, 531] width 175 height 14
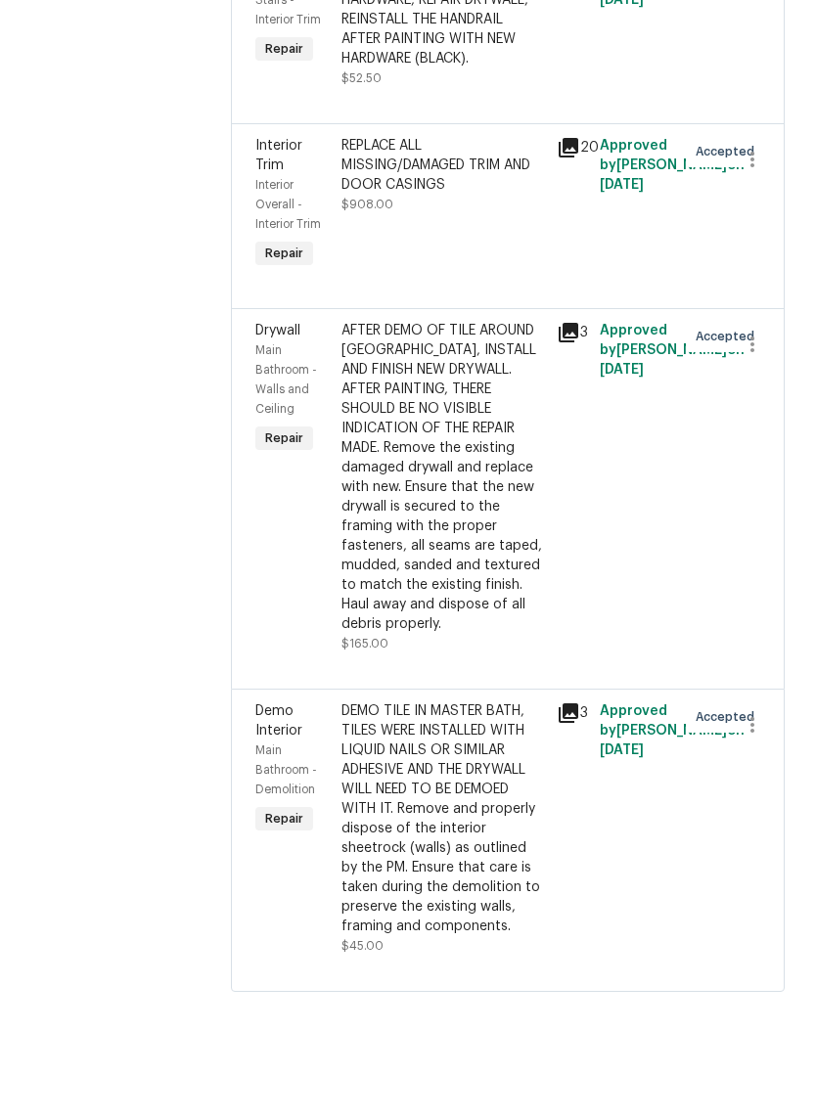
scroll to position [16702, 0]
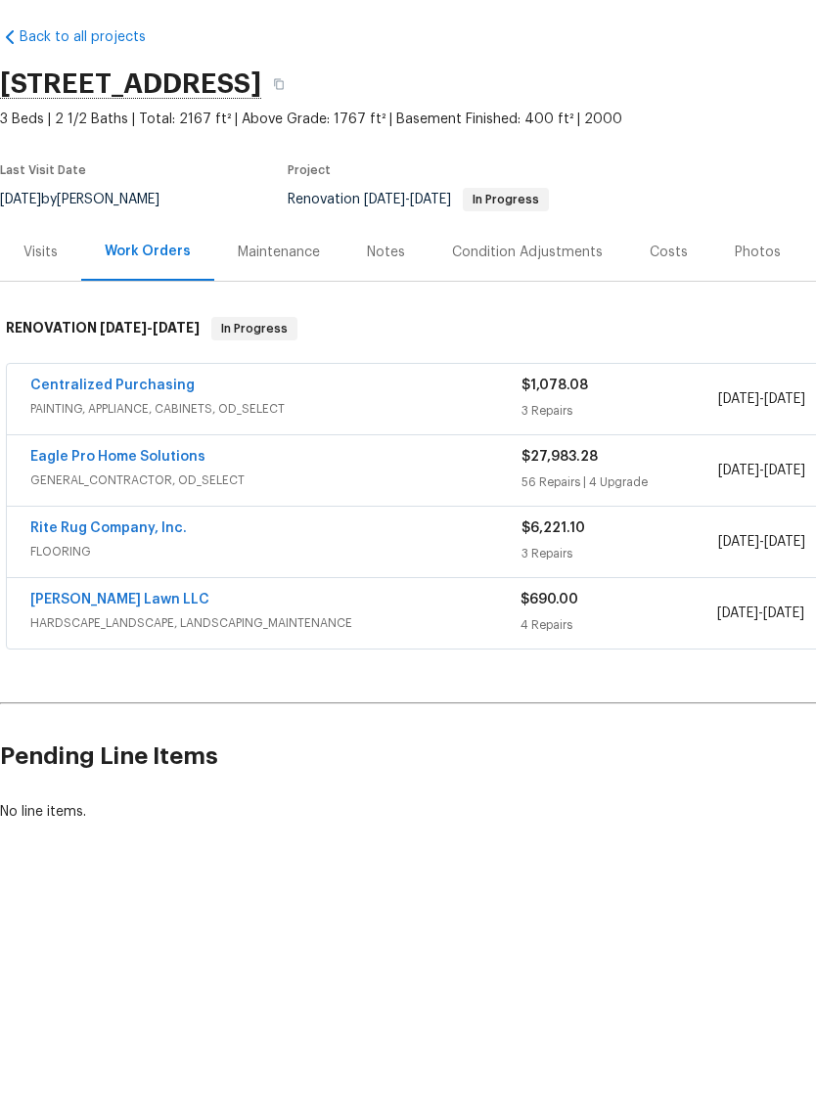
click at [112, 666] on link "[PERSON_NAME] Lawn LLC" at bounding box center [119, 673] width 179 height 14
